Goal: Communication & Community: Answer question/provide support

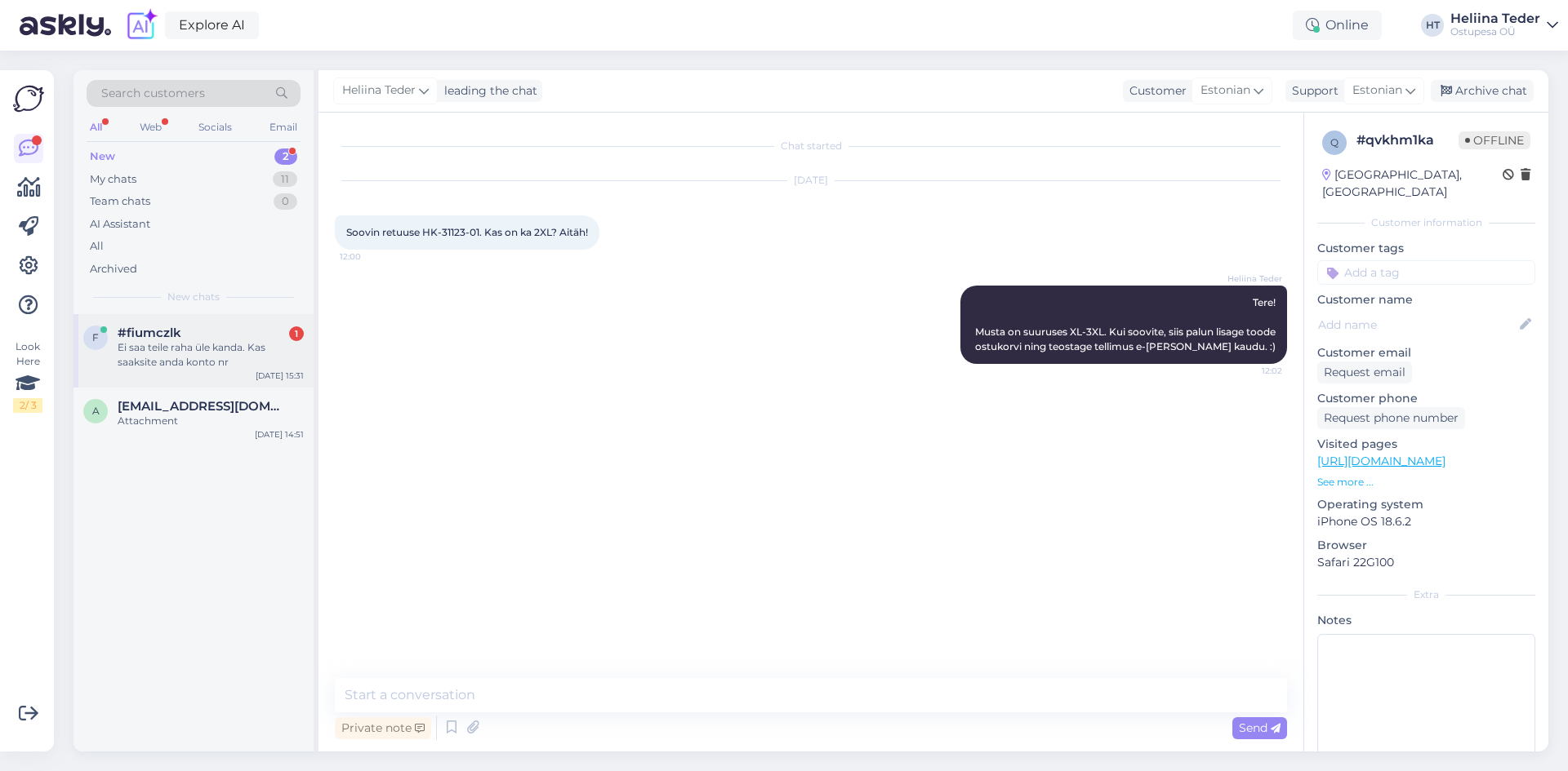
click at [188, 331] on div "#fiumczlk 1" at bounding box center [211, 332] width 186 height 15
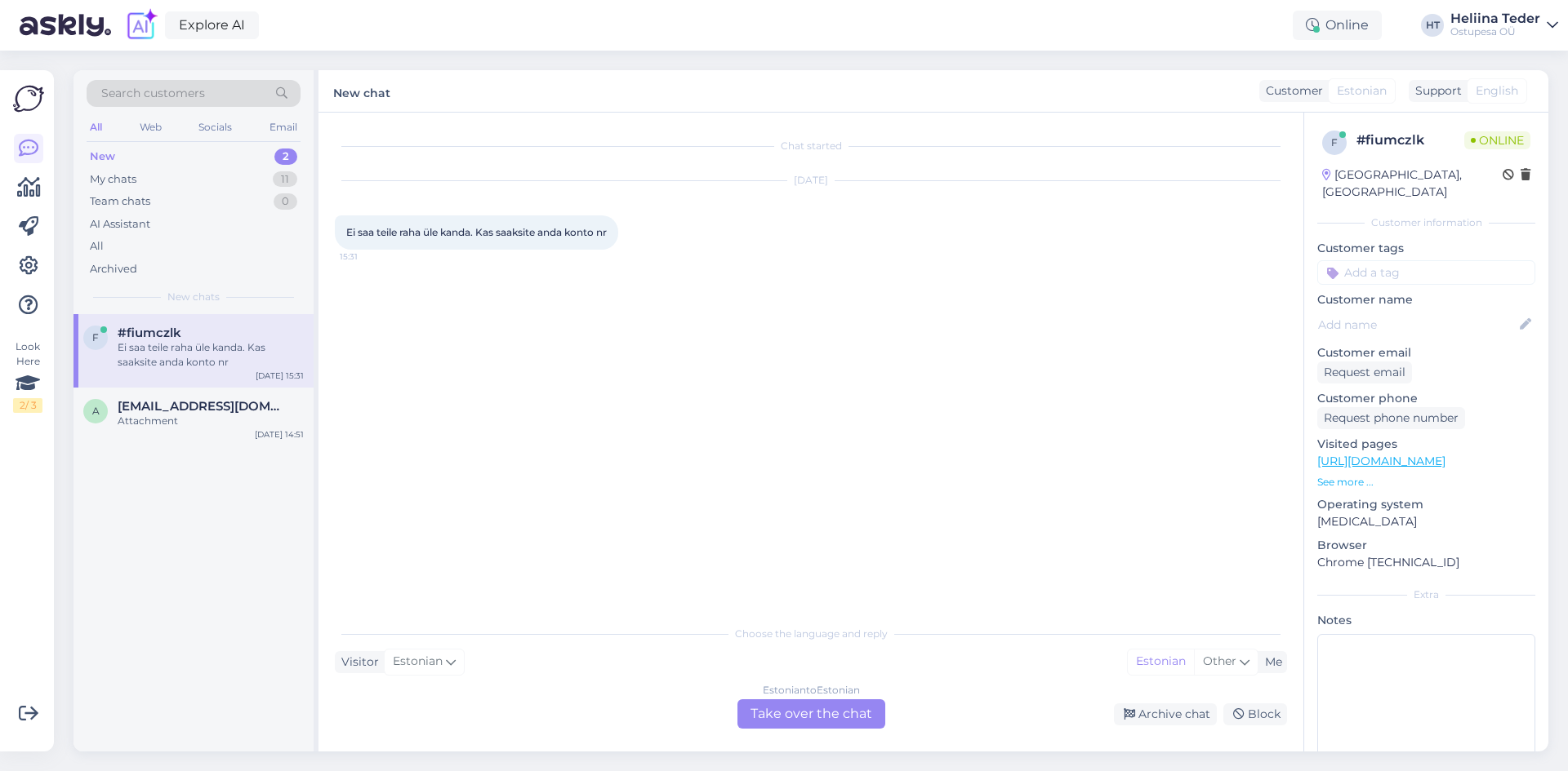
click at [815, 721] on div "Estonian to Estonian Take over the chat" at bounding box center [811, 714] width 148 height 29
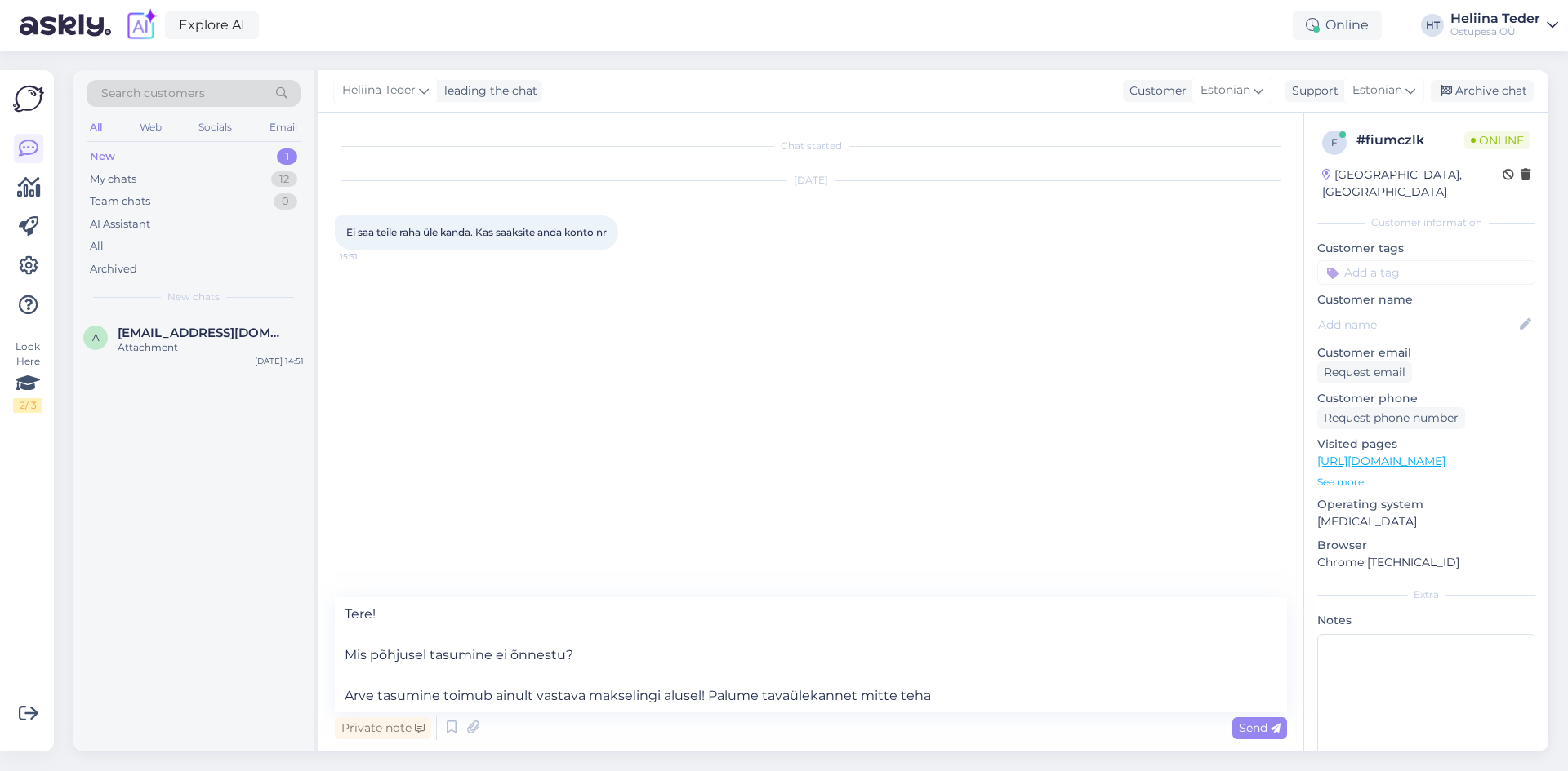
type textarea "Tere! Mis põhjusel tasumine ei õnnestu? Arve tasumine toimub ainult vastava mak…"
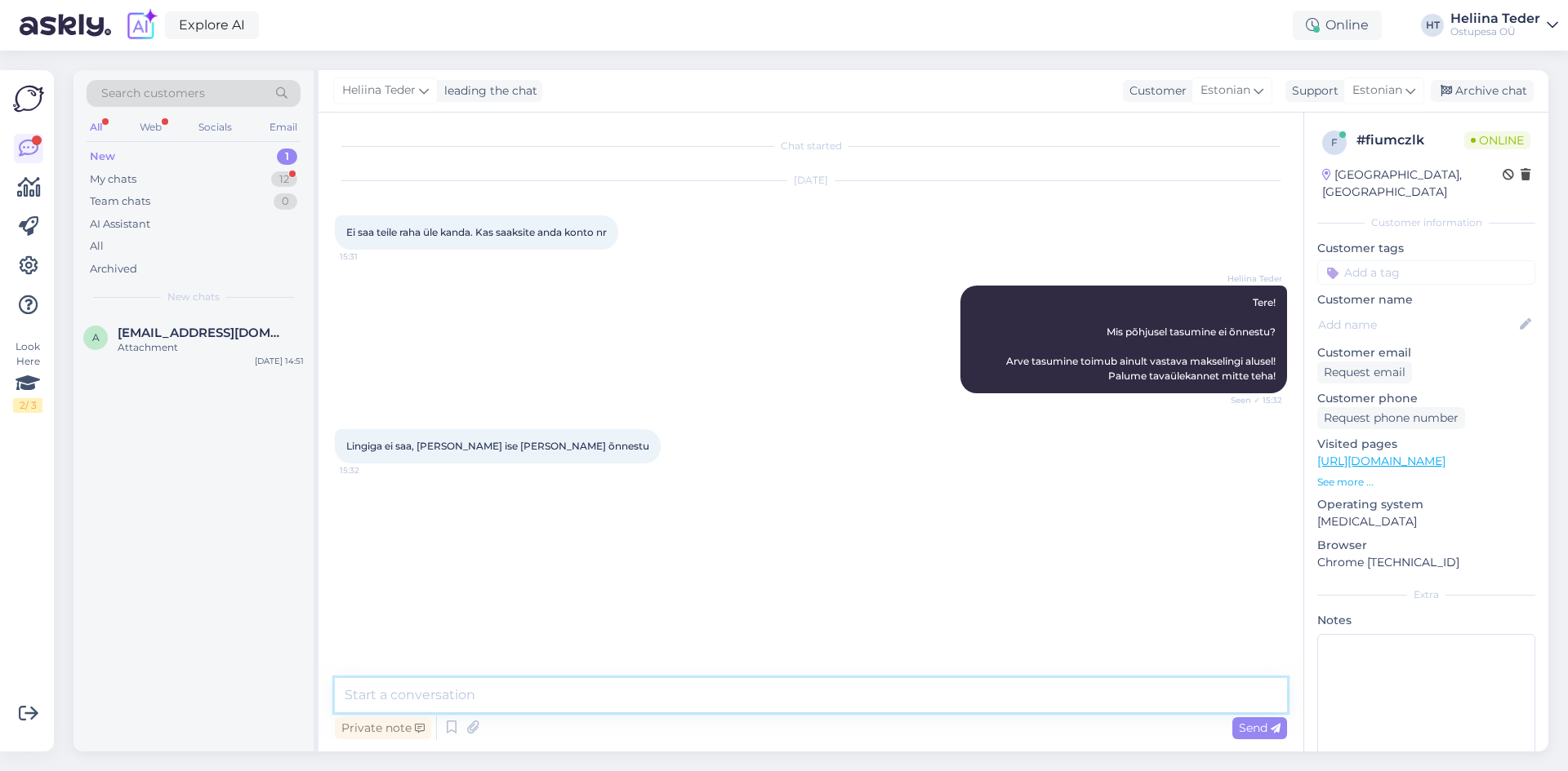
click at [510, 685] on textarea at bounding box center [810, 695] width 953 height 34
type textarea "Mis põh"
click at [435, 680] on textarea at bounding box center [810, 695] width 953 height 34
paste textarea "Lor Ip dolor sitametconsec, adi Elit seddoeius temporin utlab? Etdolor Magna al…"
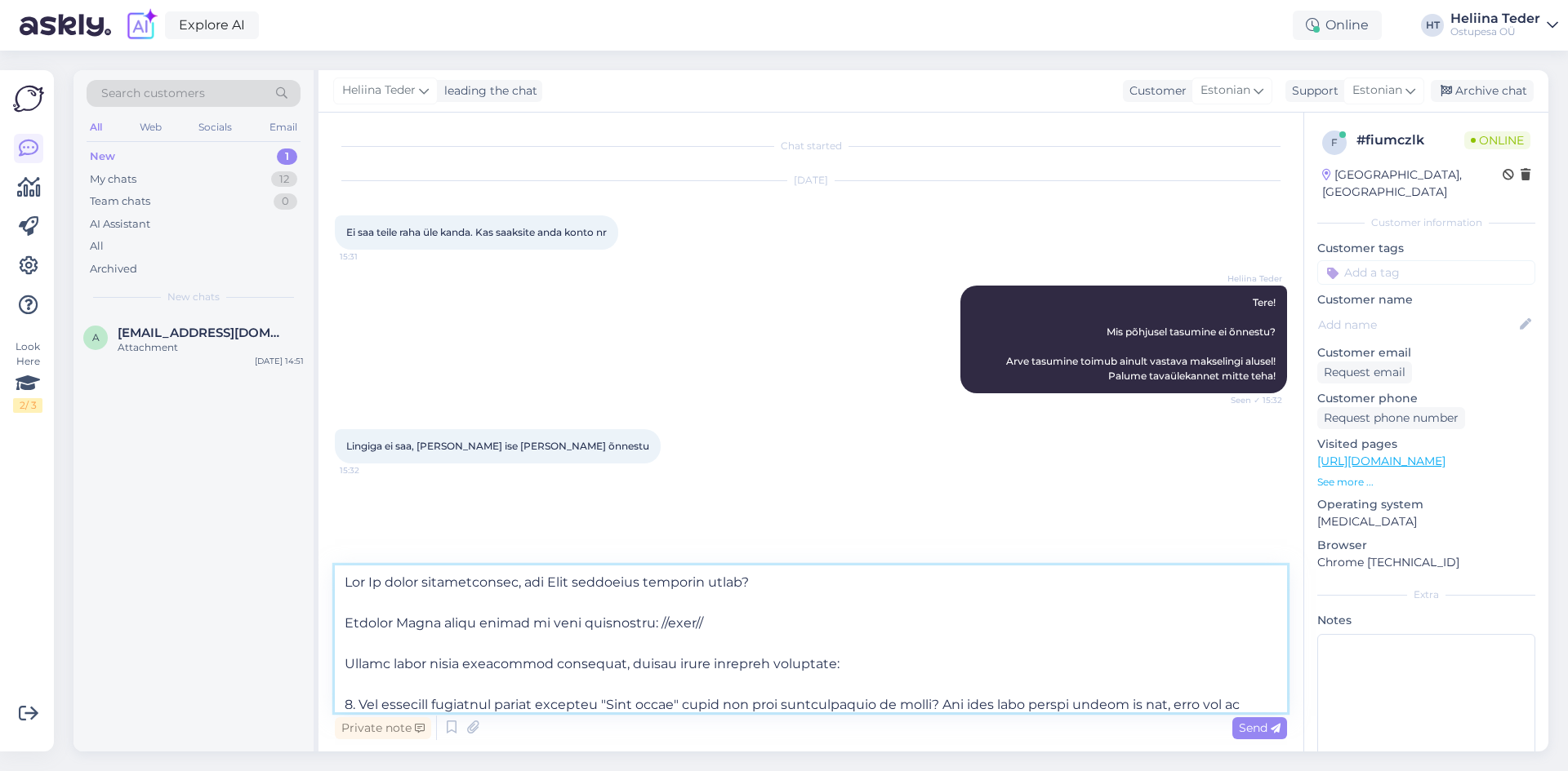
drag, startPoint x: 719, startPoint y: 624, endPoint x: 327, endPoint y: 620, distance: 392.0
click at [327, 620] on div "Chat started [DATE] Ei saa teile raha üle kanda. Kas saaksite anda konto nr 15:…" at bounding box center [811, 433] width 985 height 639
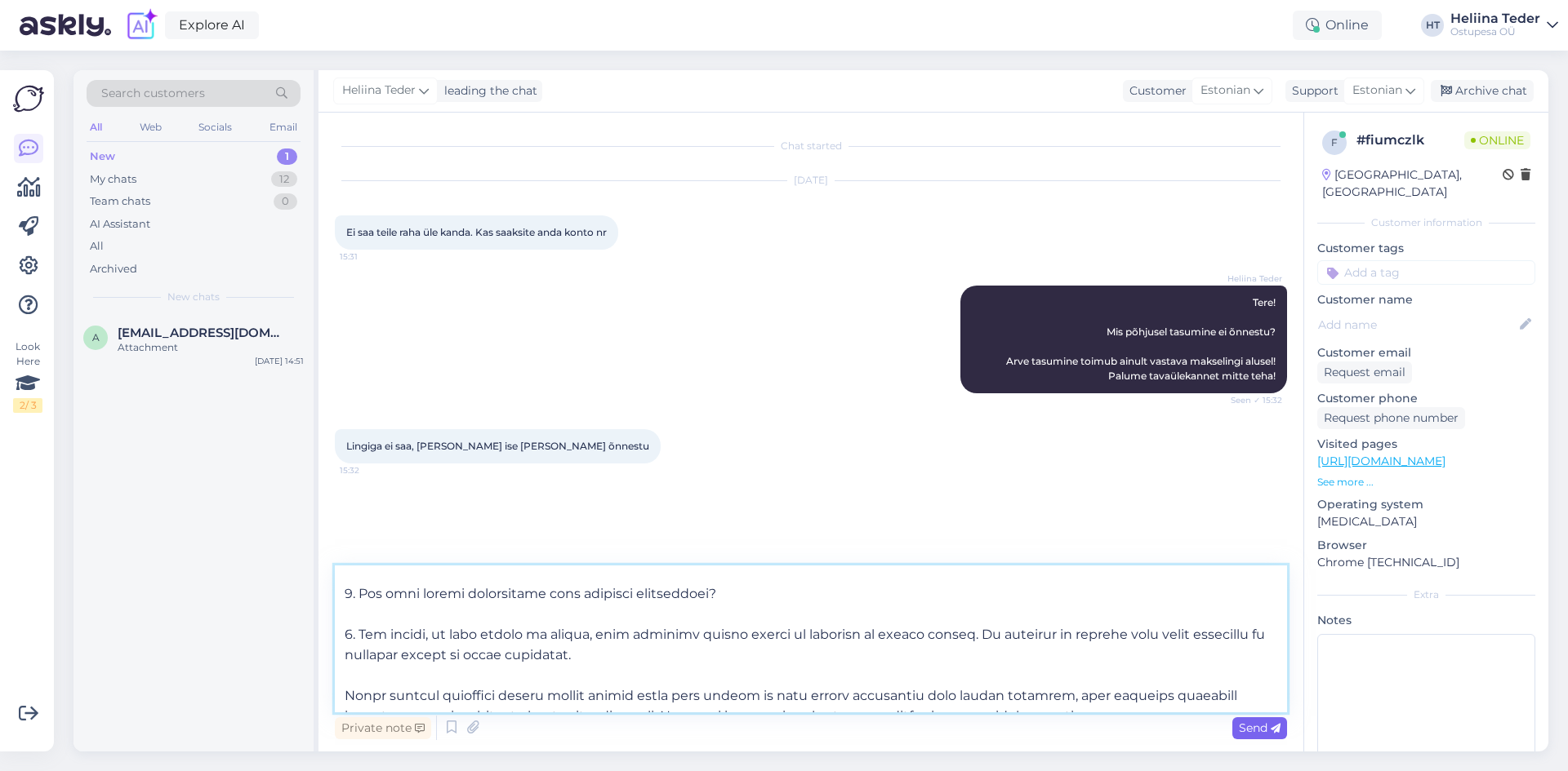
type textarea "Lor Ip dolor sitametconsec, adi Elit seddoeius temporin utlab? Etdolo magna ali…"
click at [1238, 732] on span "Send" at bounding box center [1259, 728] width 42 height 15
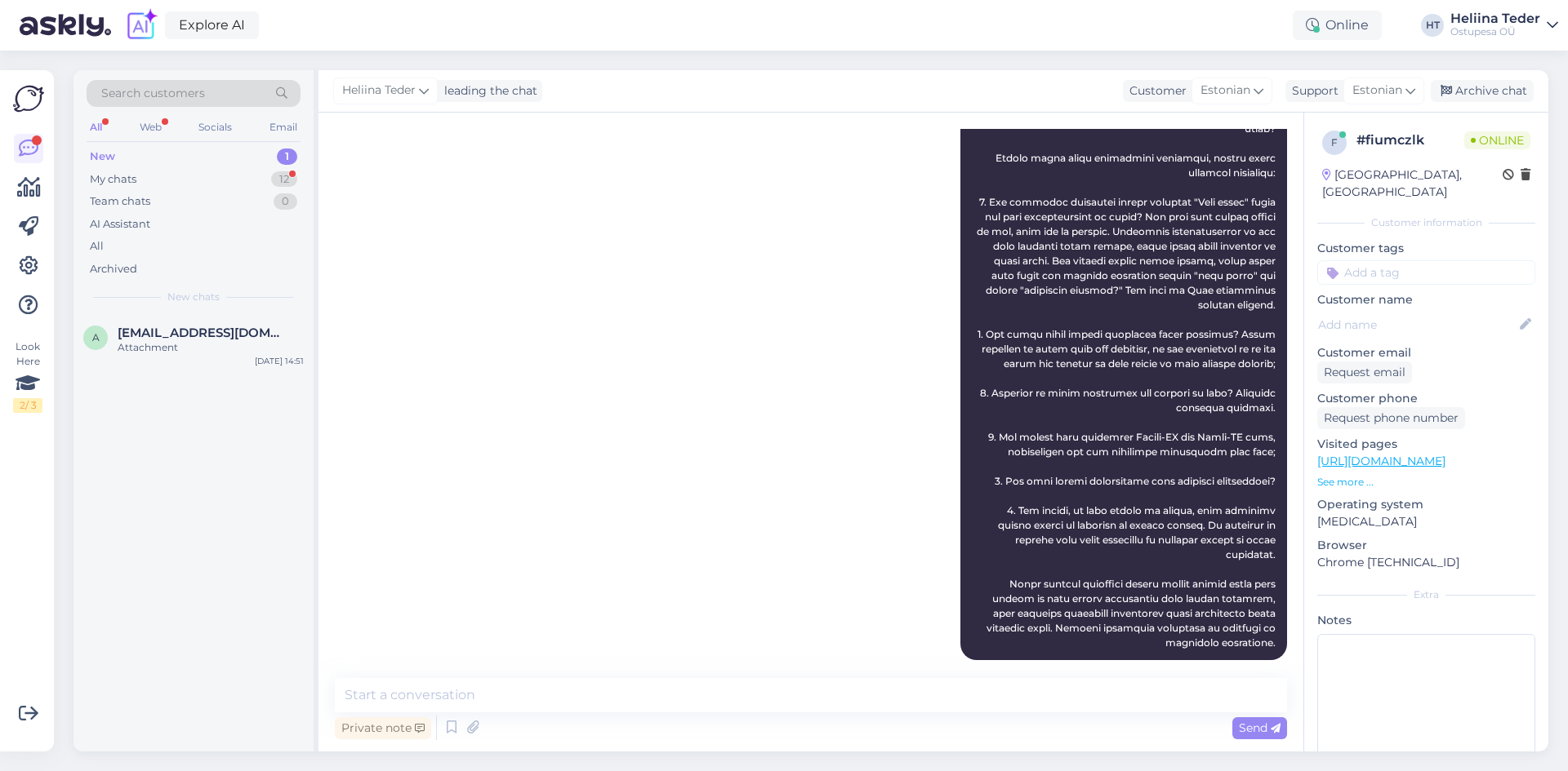
scroll to position [543, 0]
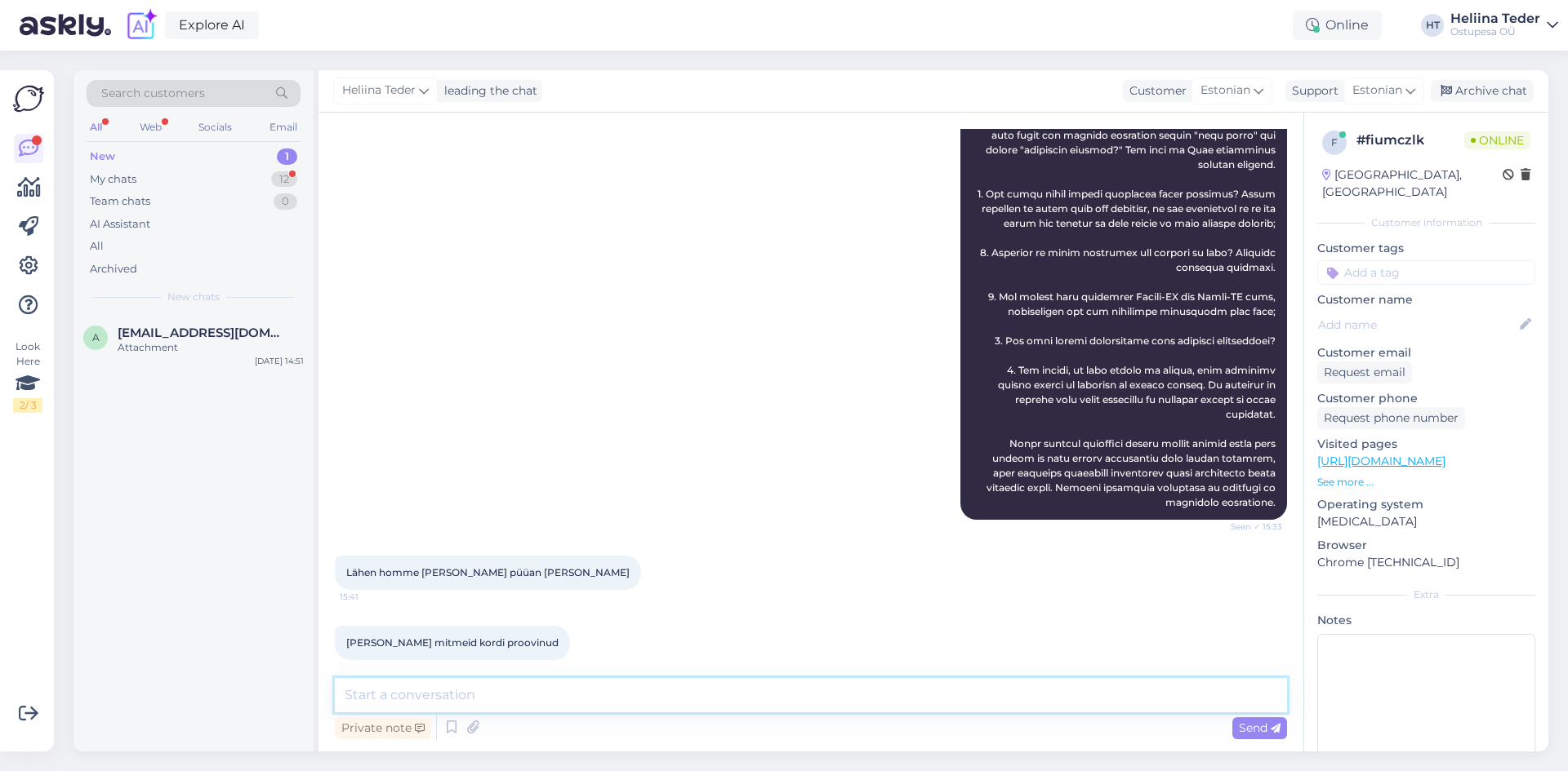
drag, startPoint x: 510, startPoint y: 696, endPoint x: 141, endPoint y: 147, distance: 661.5
click at [509, 696] on textarea at bounding box center [810, 695] width 953 height 34
click at [141, 171] on div "My chats 12" at bounding box center [193, 179] width 214 height 22
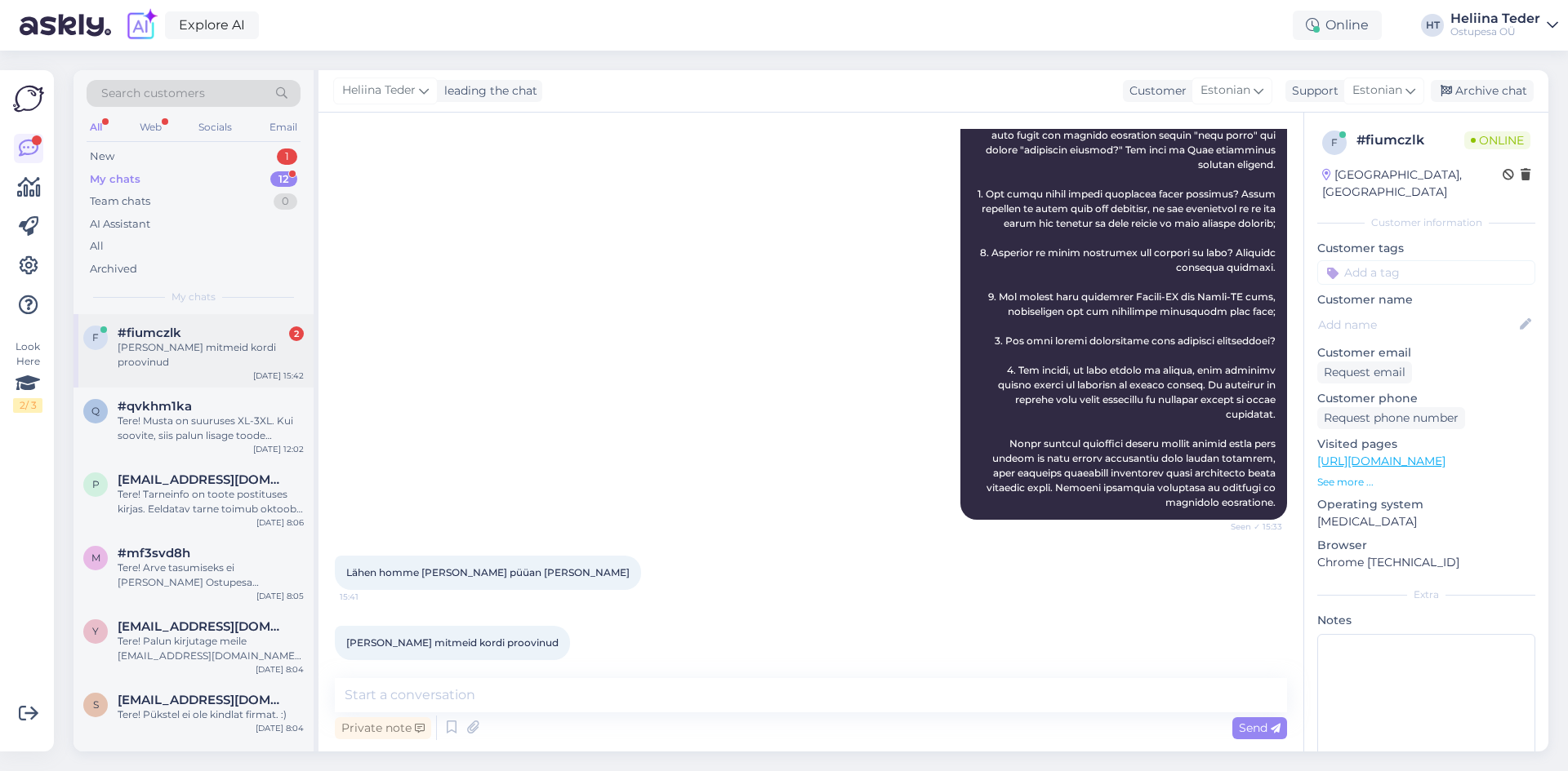
click at [168, 344] on div "[PERSON_NAME] mitmeid kordi proovinud" at bounding box center [211, 355] width 186 height 29
click at [471, 700] on textarea at bounding box center [810, 695] width 953 height 34
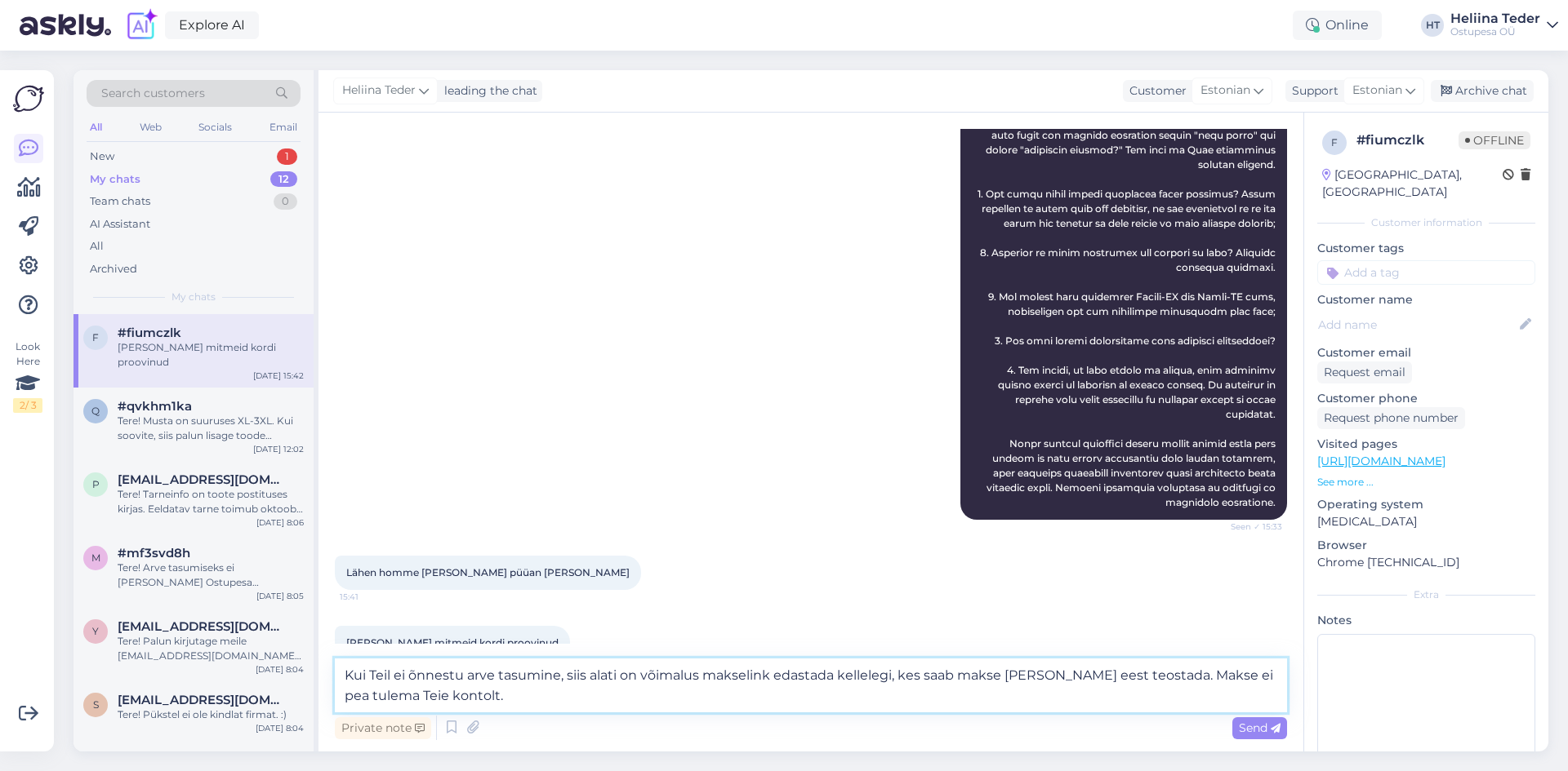
type textarea "Kui Teil ei õnnestu arve tasumine, siis alati on võimalus makselink edastada ke…"
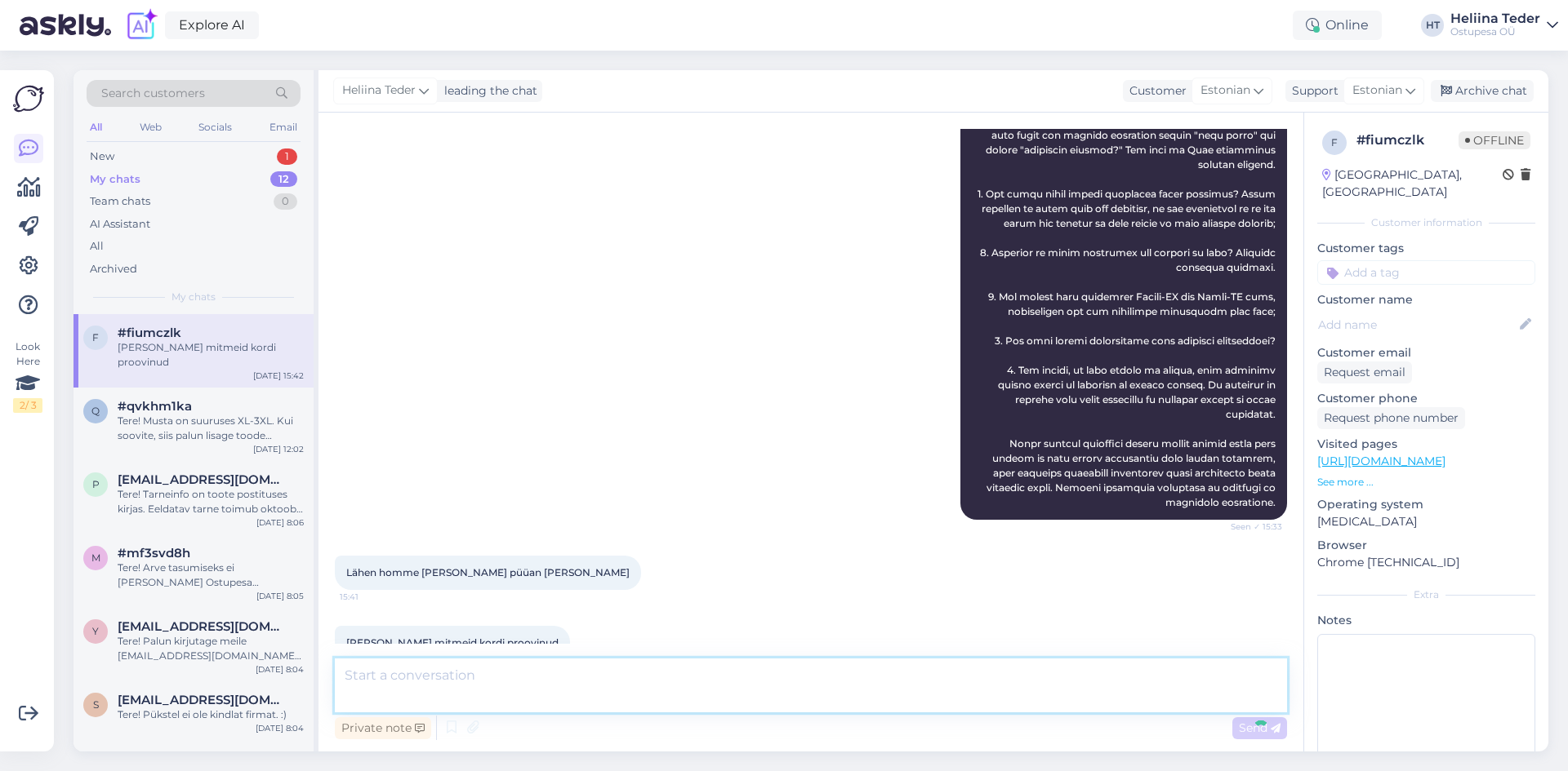
scroll to position [642, 0]
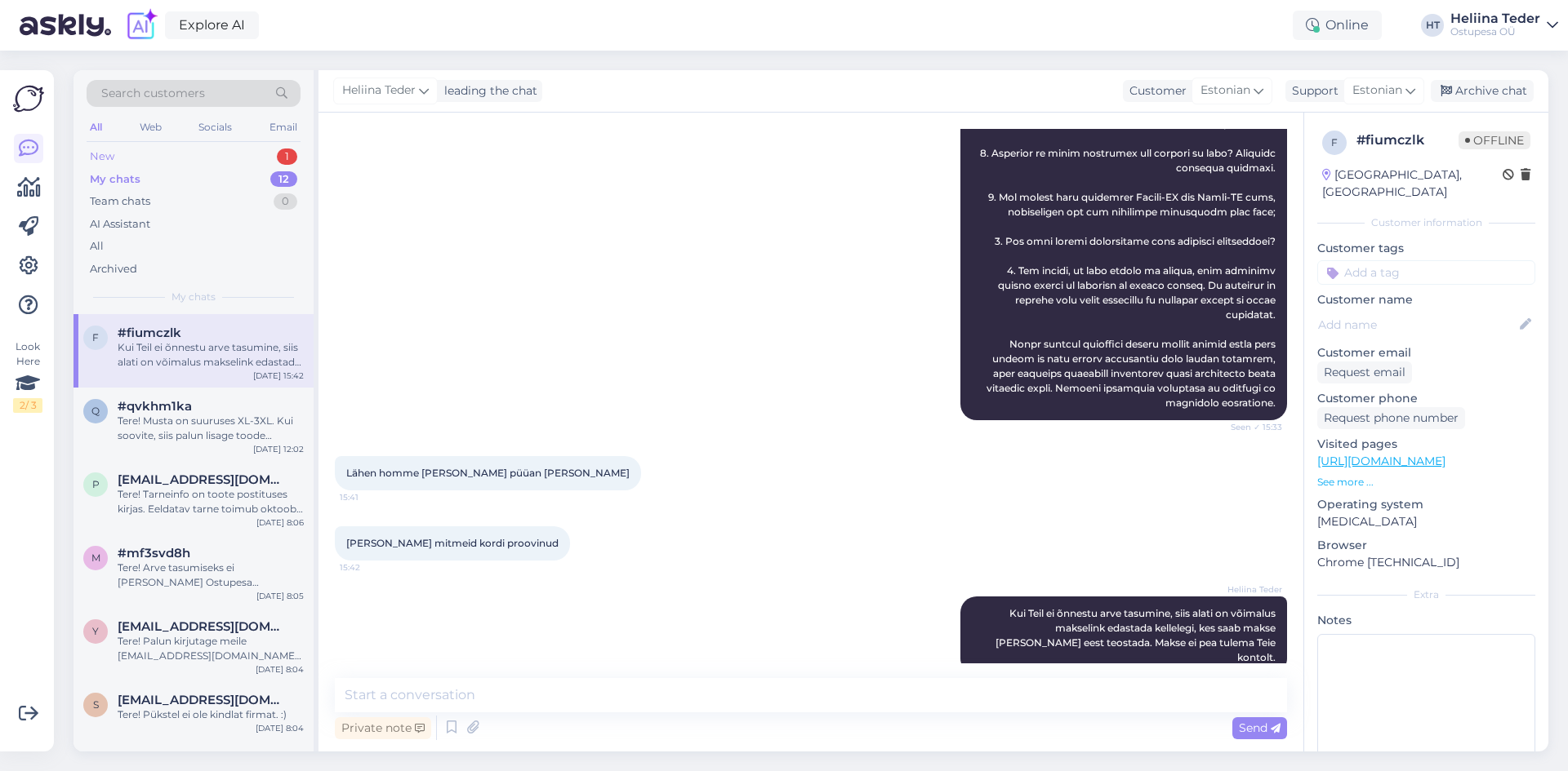
click at [184, 157] on div "New 1" at bounding box center [193, 156] width 214 height 22
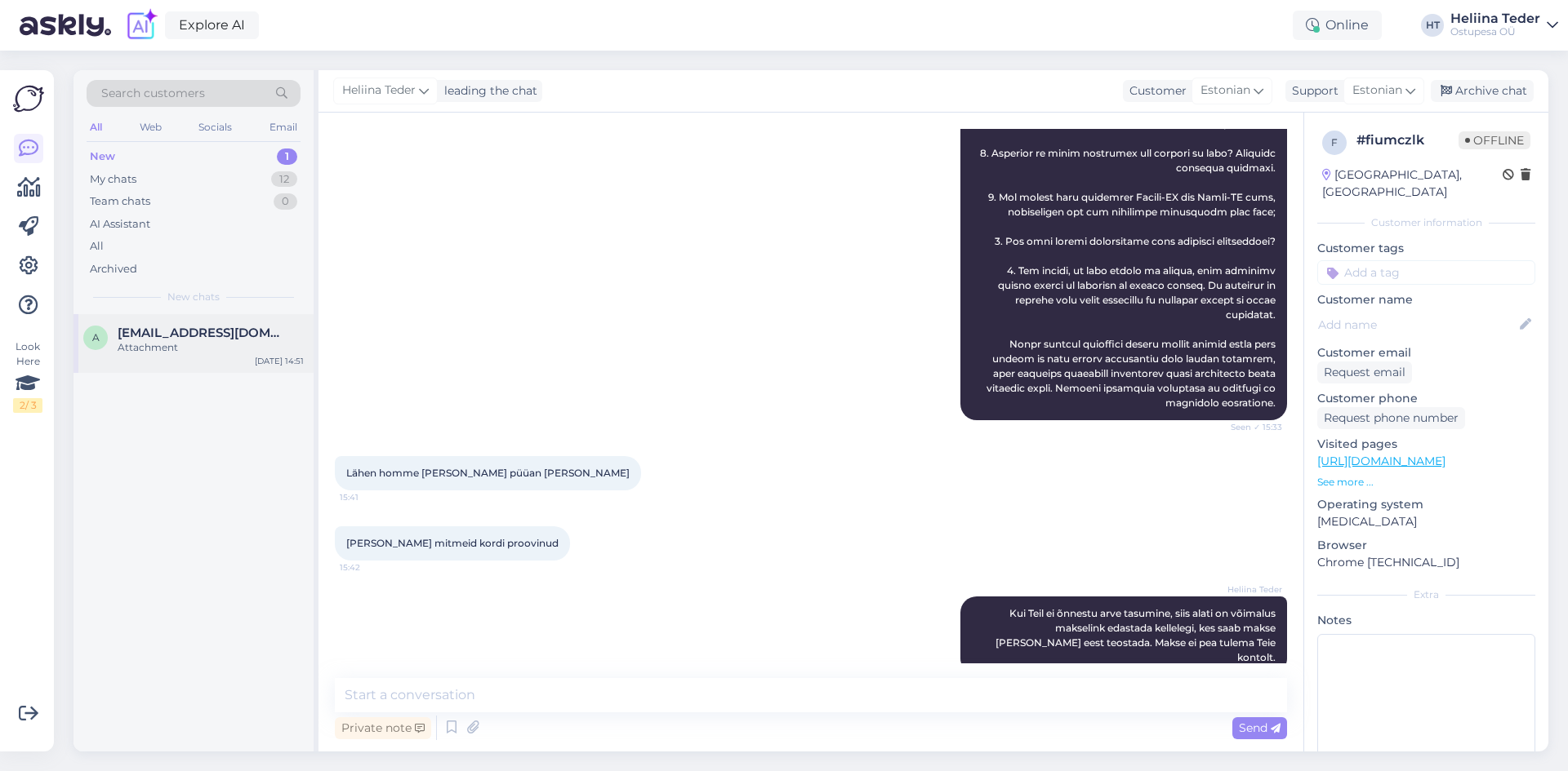
click at [214, 338] on span "[EMAIL_ADDRESS][DOMAIN_NAME]" at bounding box center [203, 332] width 170 height 15
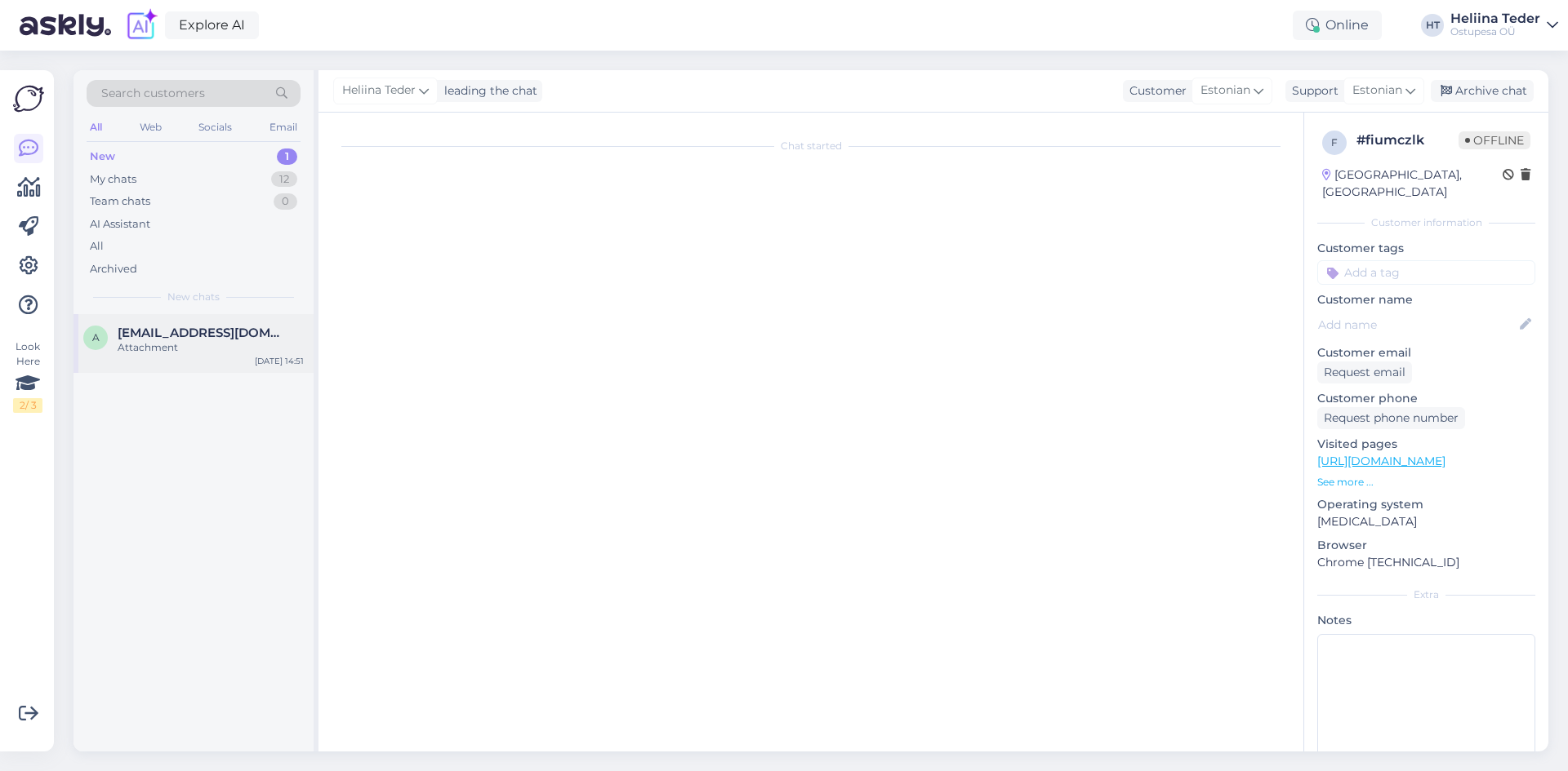
scroll to position [0, 0]
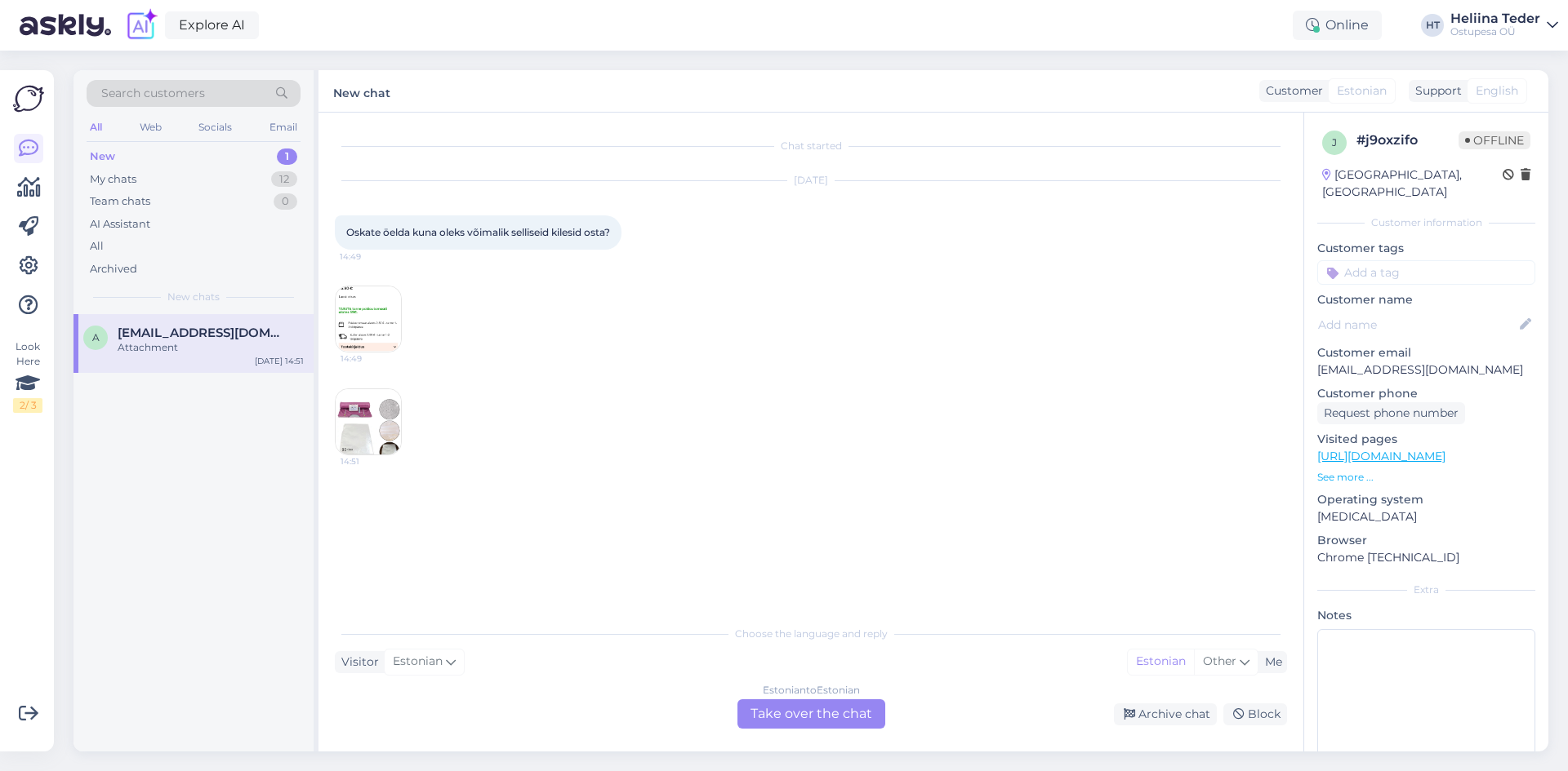
click at [790, 696] on div "Estonian to Estonian" at bounding box center [811, 690] width 98 height 15
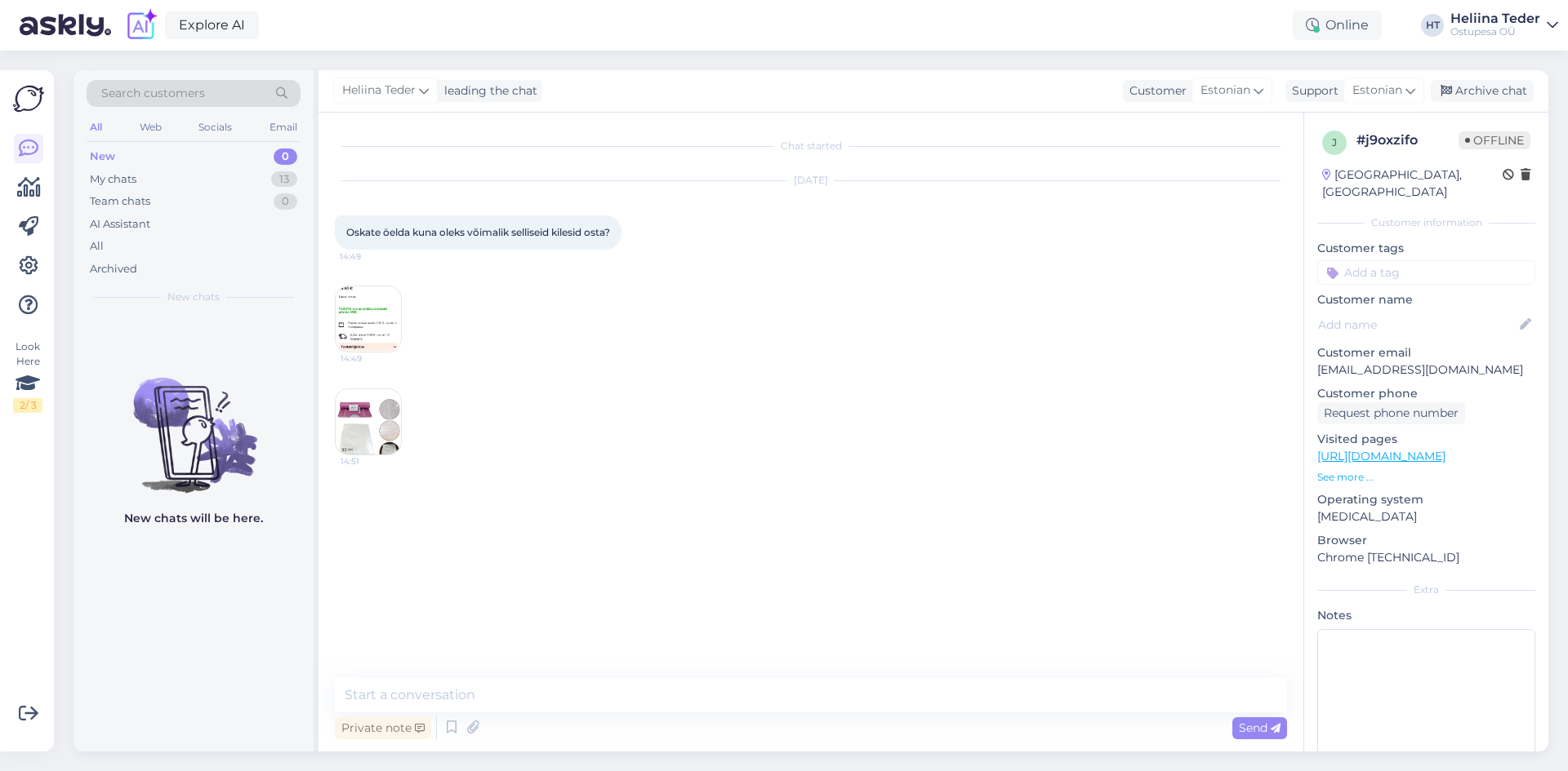
click at [144, 162] on div "New 0" at bounding box center [193, 156] width 214 height 22
click at [147, 186] on div "My chats 13" at bounding box center [193, 179] width 214 height 22
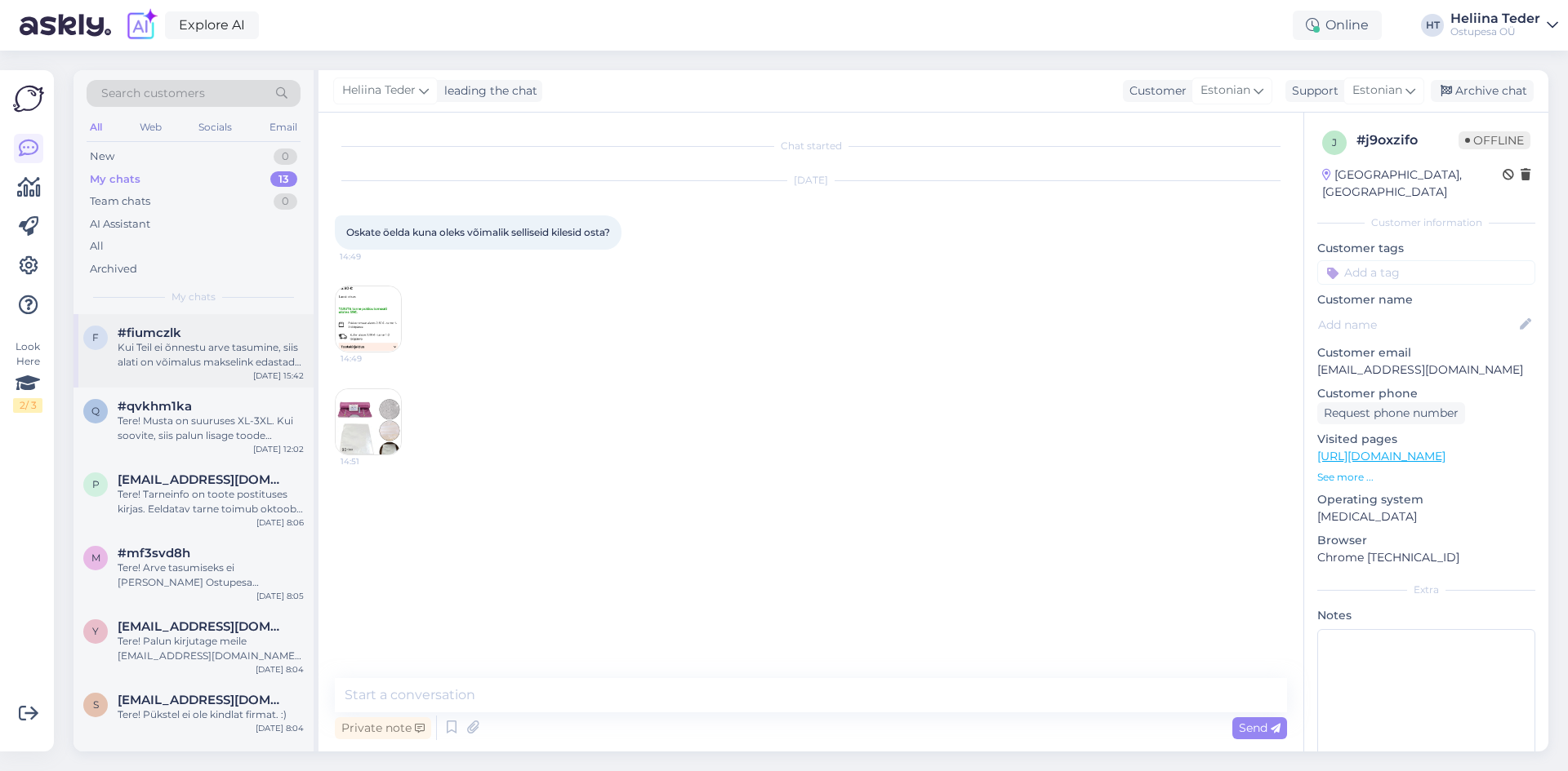
drag, startPoint x: 211, startPoint y: 346, endPoint x: 213, endPoint y: 359, distance: 13.2
click at [211, 346] on div "Kui Teil ei õnnestu arve tasumine, siis alati on võimalus makselink edastada ke…" at bounding box center [211, 355] width 186 height 29
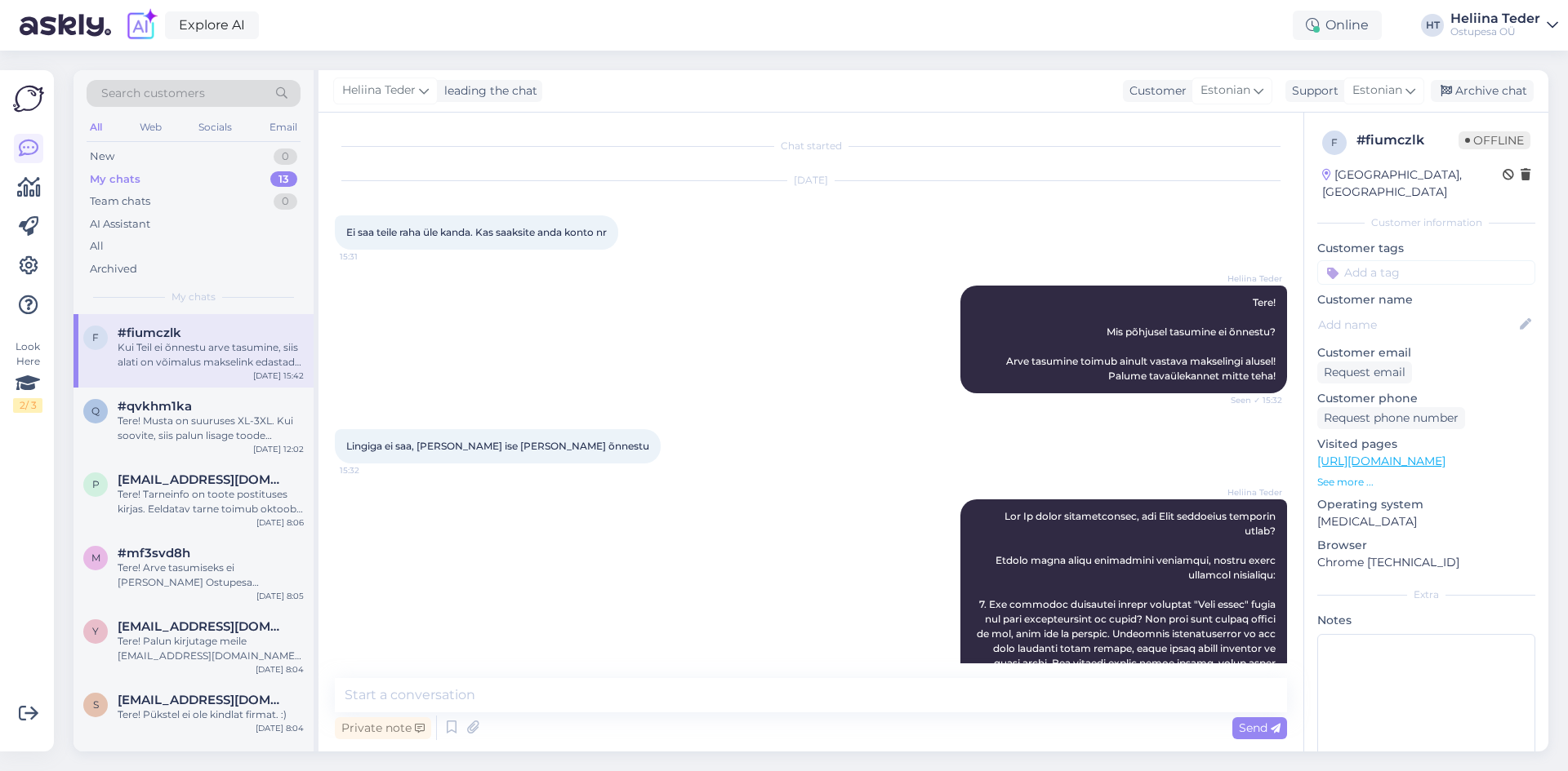
scroll to position [642, 0]
